Goal: Information Seeking & Learning: Learn about a topic

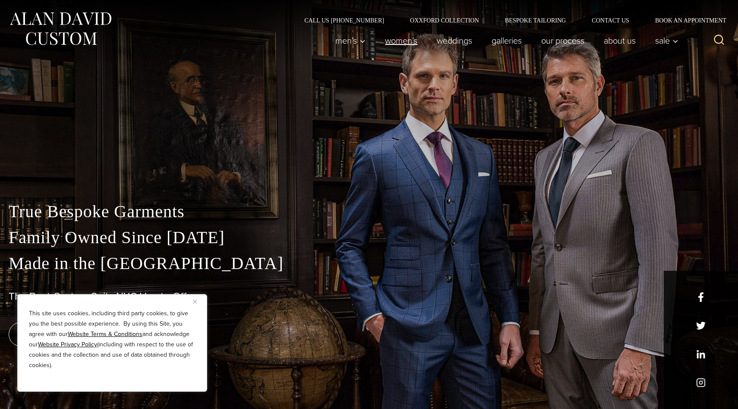
click at [388, 45] on link "Women’s" at bounding box center [402, 40] width 52 height 17
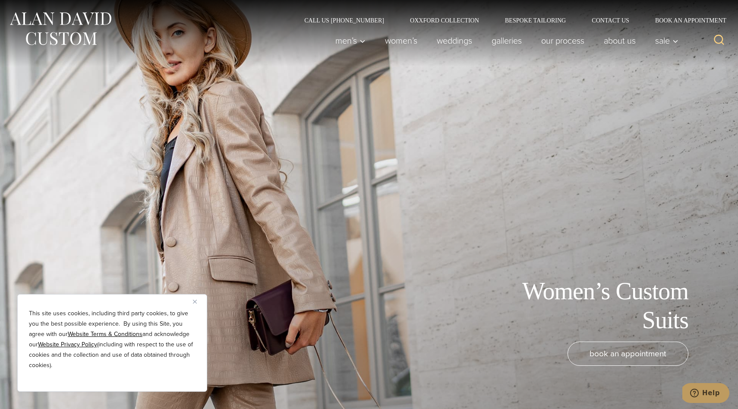
click at [195, 302] on img "Close" at bounding box center [195, 302] width 4 height 4
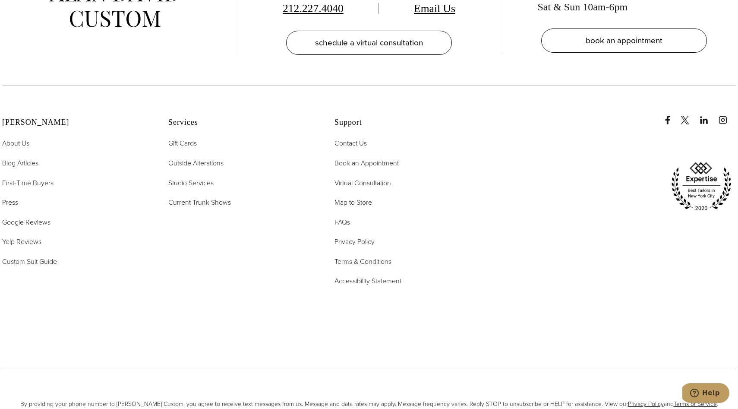
scroll to position [5518, 0]
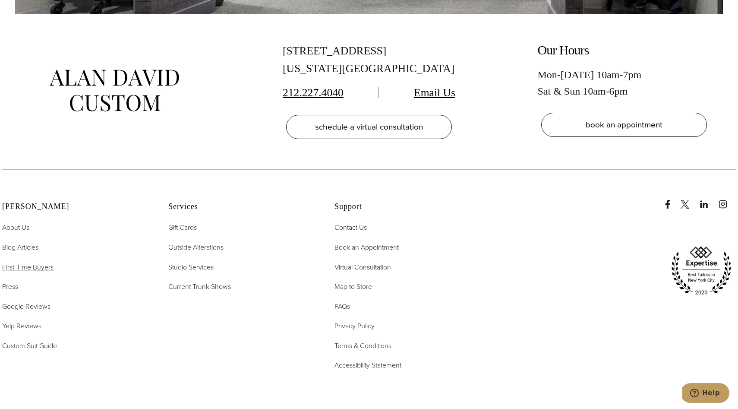
click at [21, 262] on span "First-Time Buyers" at bounding box center [27, 267] width 51 height 10
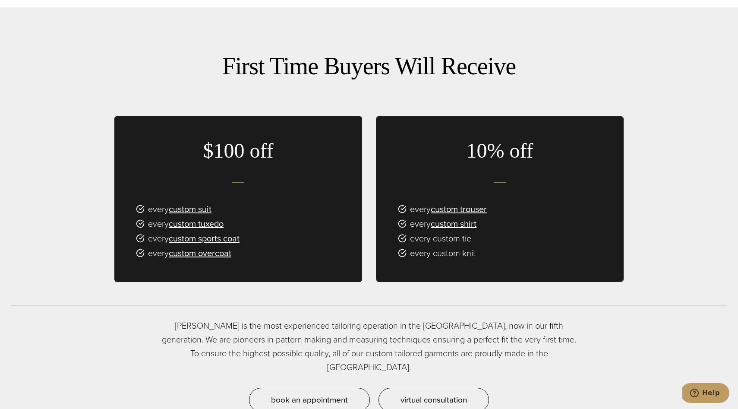
scroll to position [541, 0]
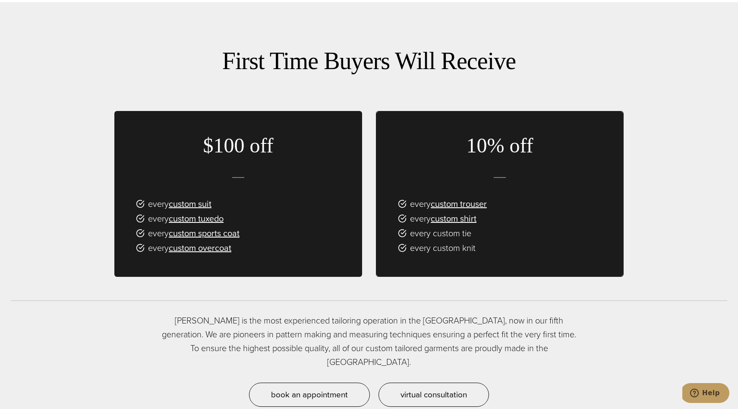
click at [459, 225] on ul "every custom trouser every custom shirt every custom tie every custom knit" at bounding box center [500, 226] width 247 height 58
click at [459, 222] on link "custom shirt" at bounding box center [454, 218] width 46 height 13
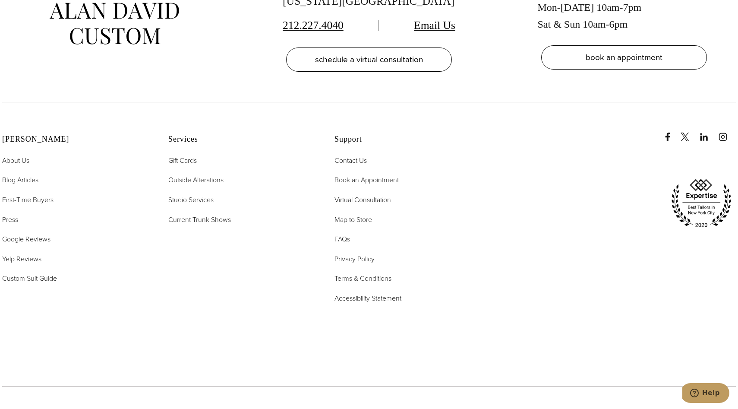
scroll to position [5519, 0]
